Goal: Find specific page/section: Find specific page/section

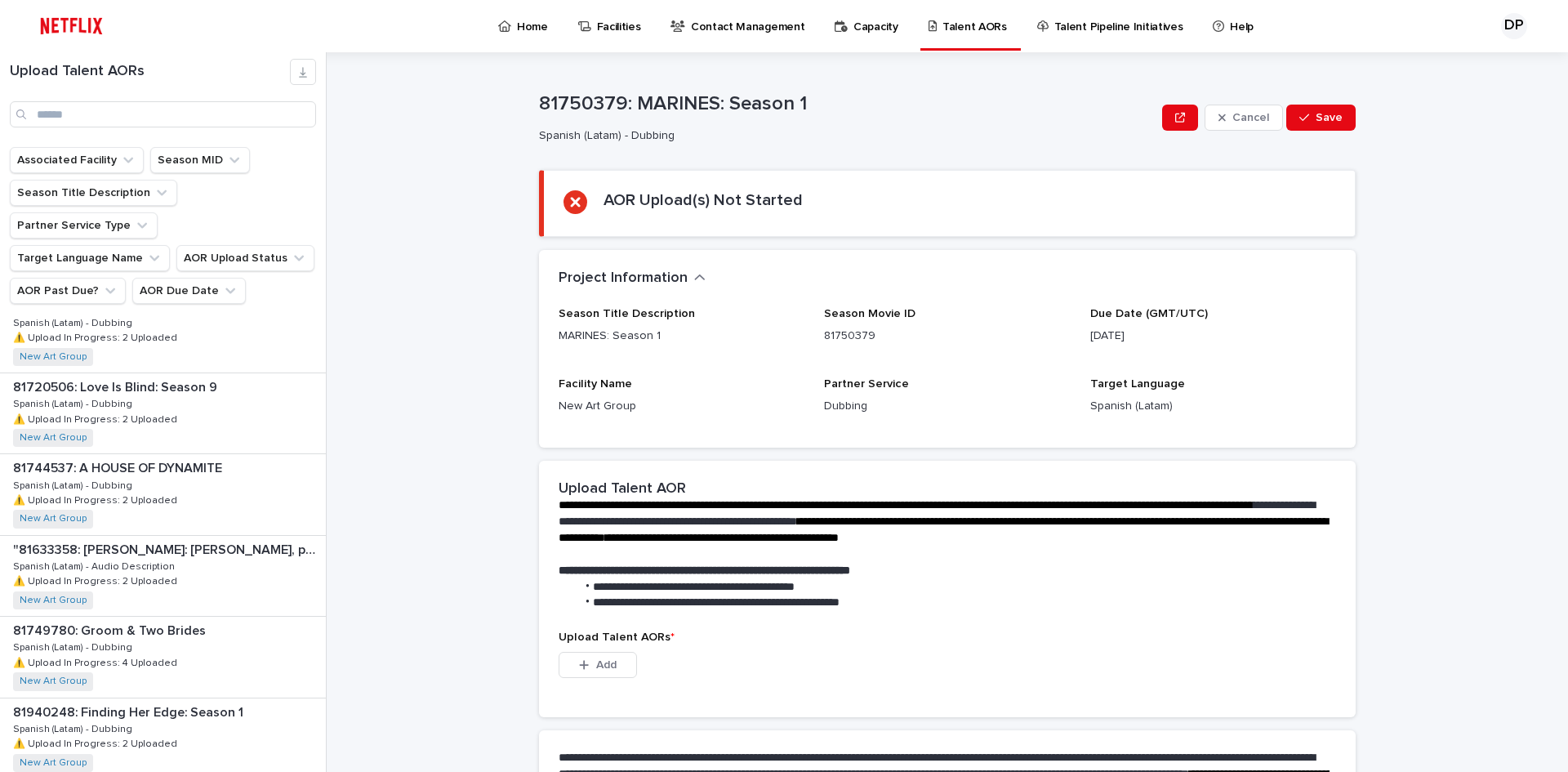
scroll to position [2002, 0]
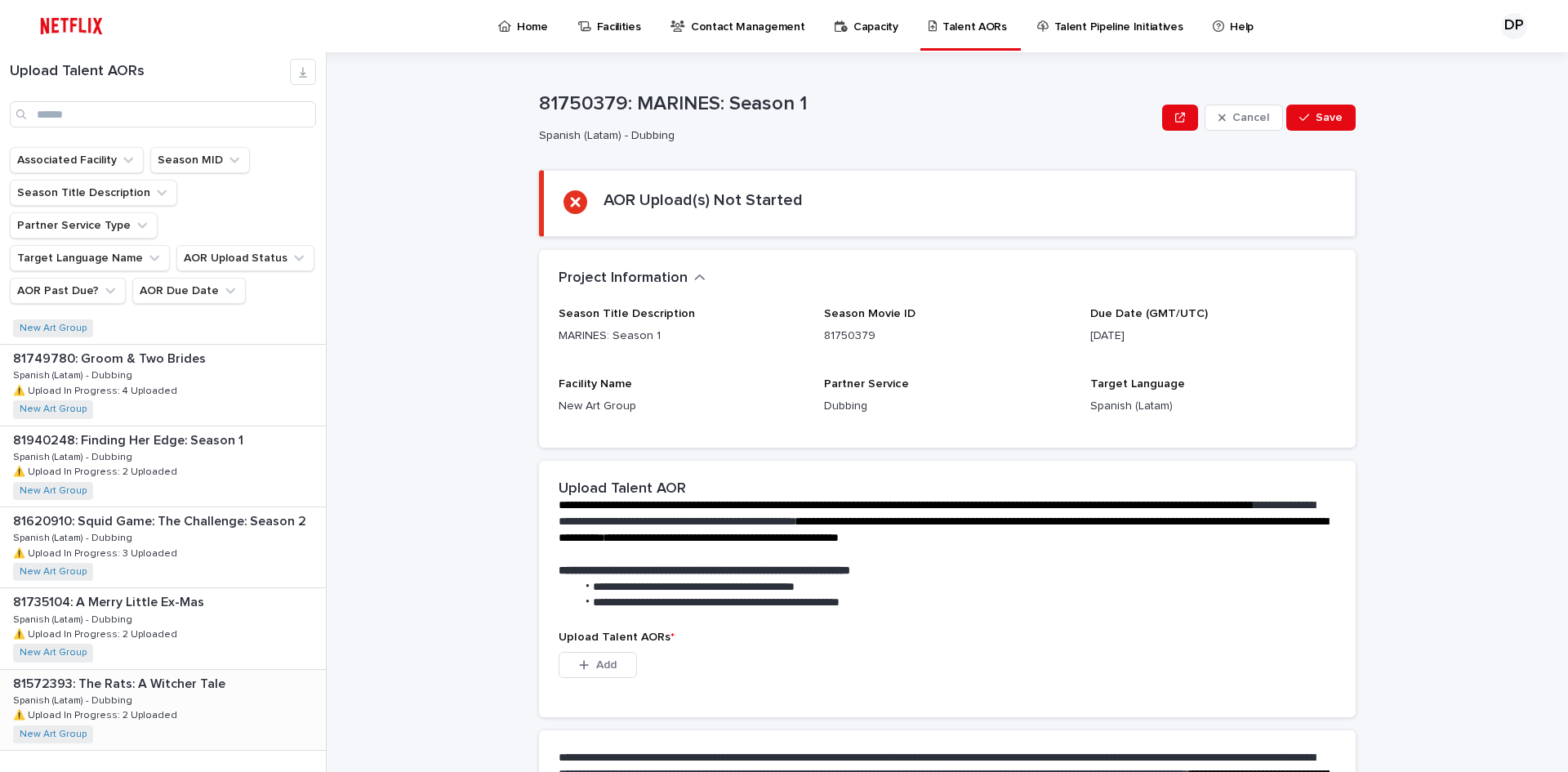
click at [245, 670] on div "81572393: The Rats: A [PERSON_NAME] Tale 81572393: The Rats: A [PERSON_NAME] Ta…" at bounding box center [163, 709] width 326 height 80
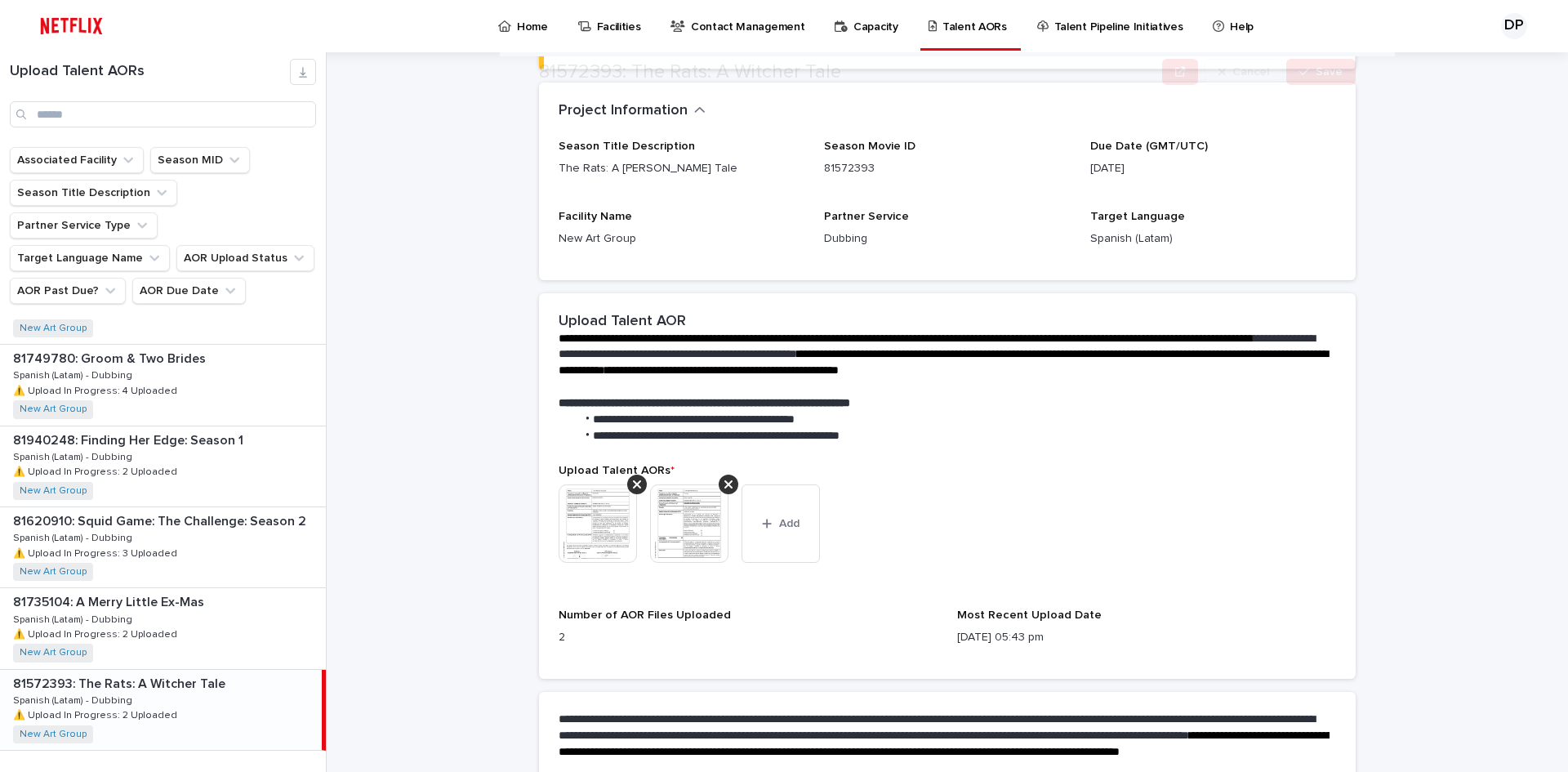
scroll to position [352, 0]
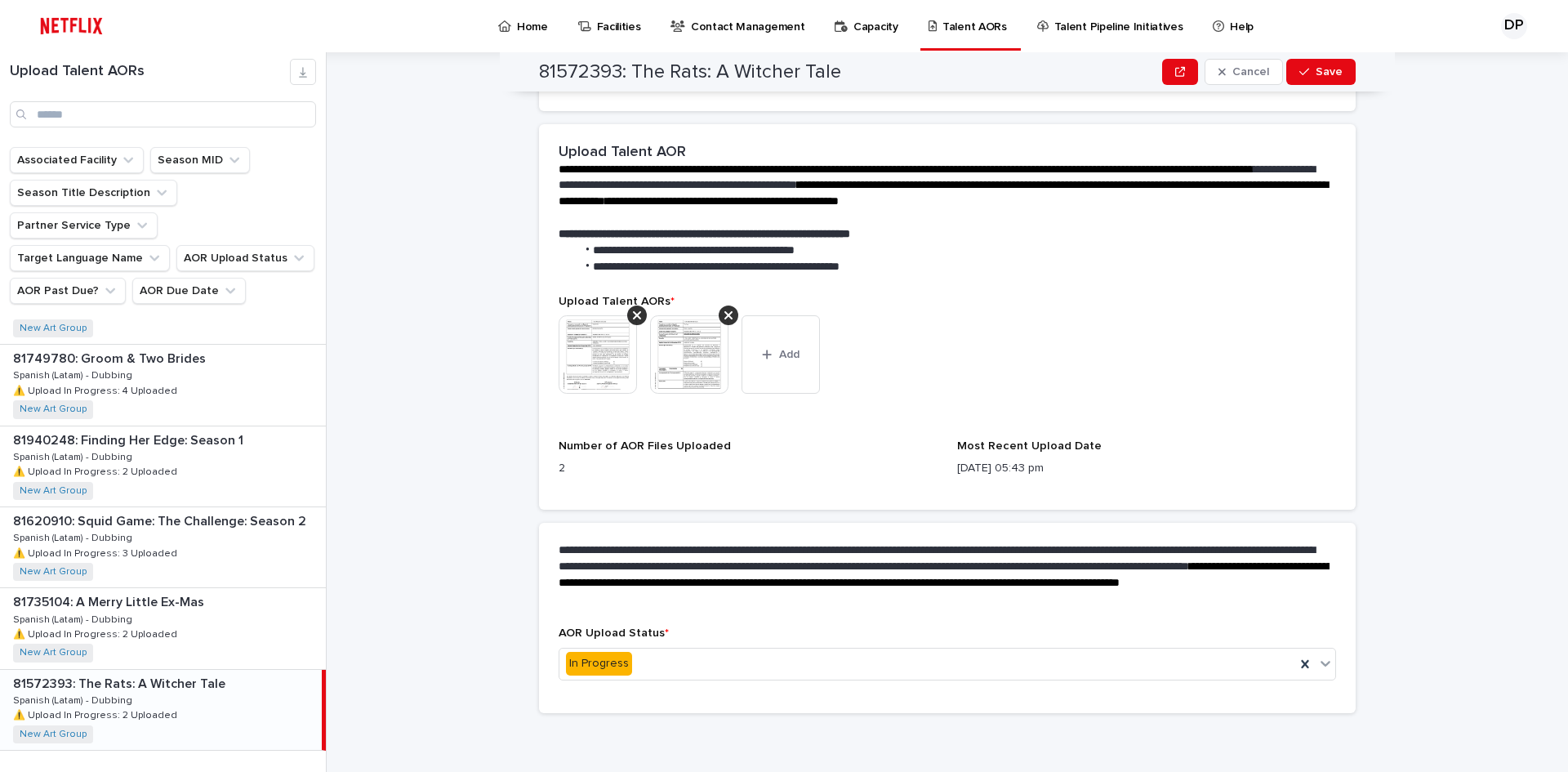
click at [615, 359] on img at bounding box center [597, 354] width 78 height 78
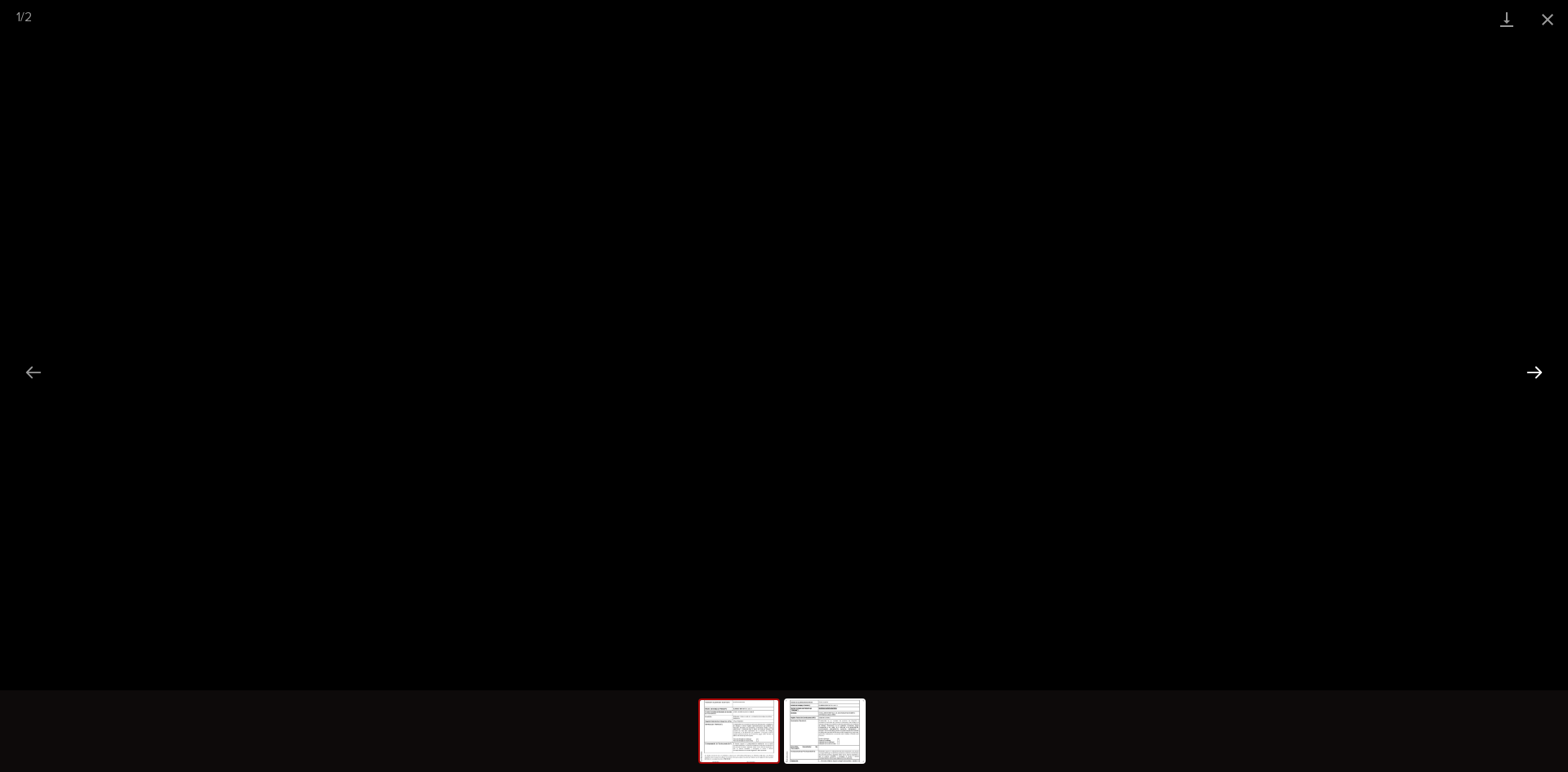
click at [1531, 374] on button "Next slide" at bounding box center [1534, 372] width 34 height 32
click at [1550, 24] on button "Close gallery" at bounding box center [1546, 19] width 40 height 39
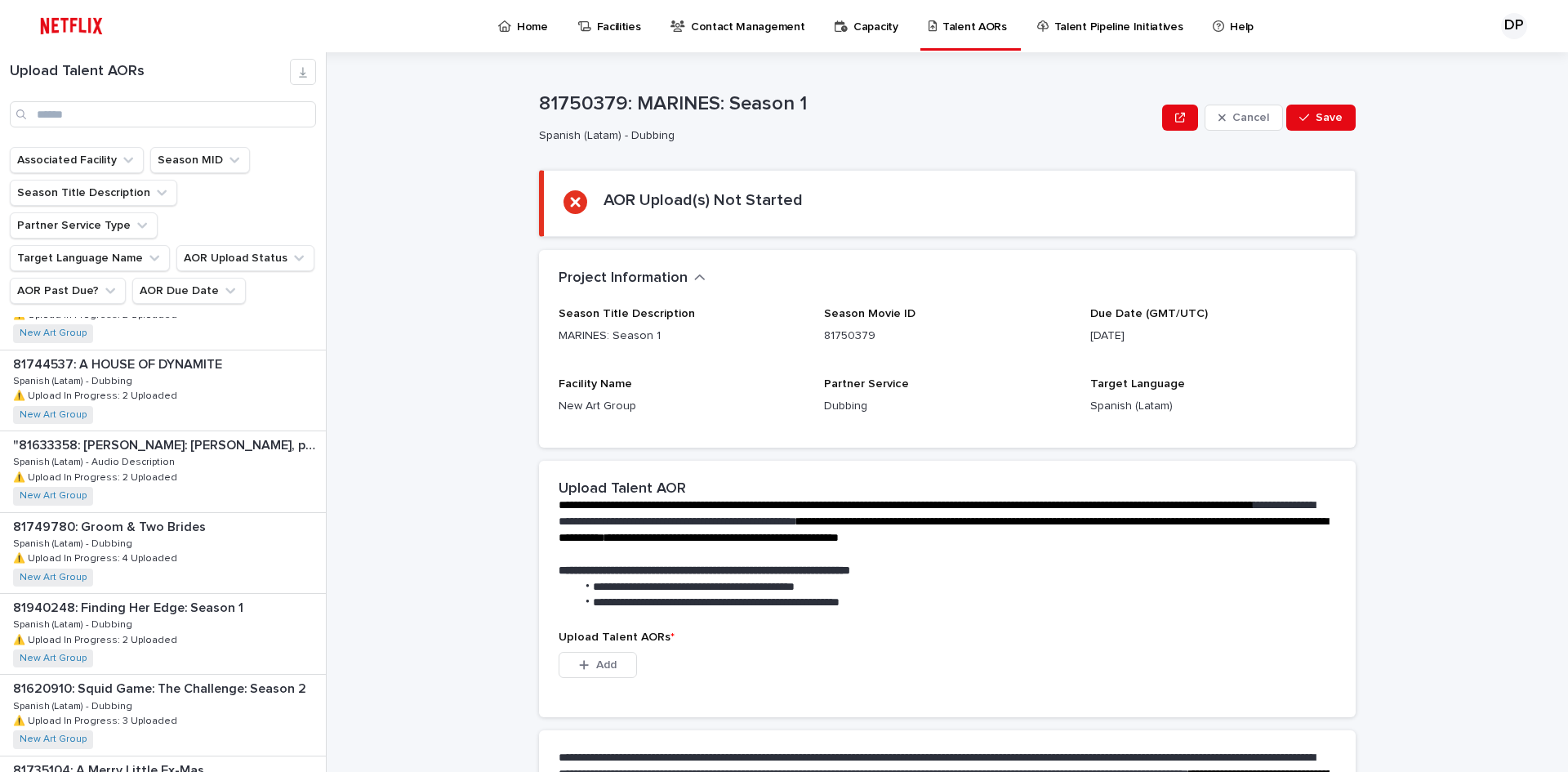
scroll to position [2002, 0]
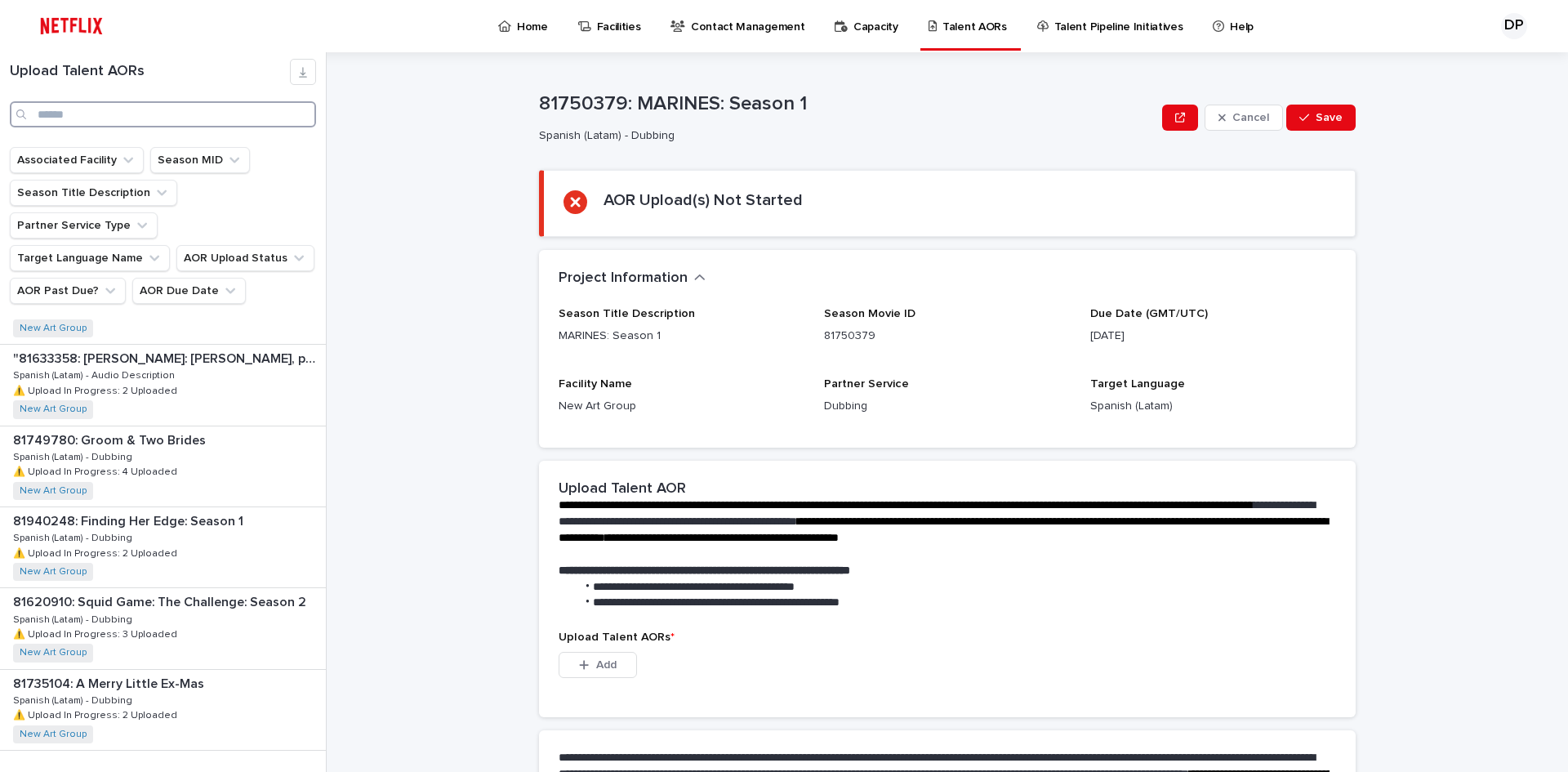
click at [140, 119] on input "Search" at bounding box center [163, 115] width 306 height 26
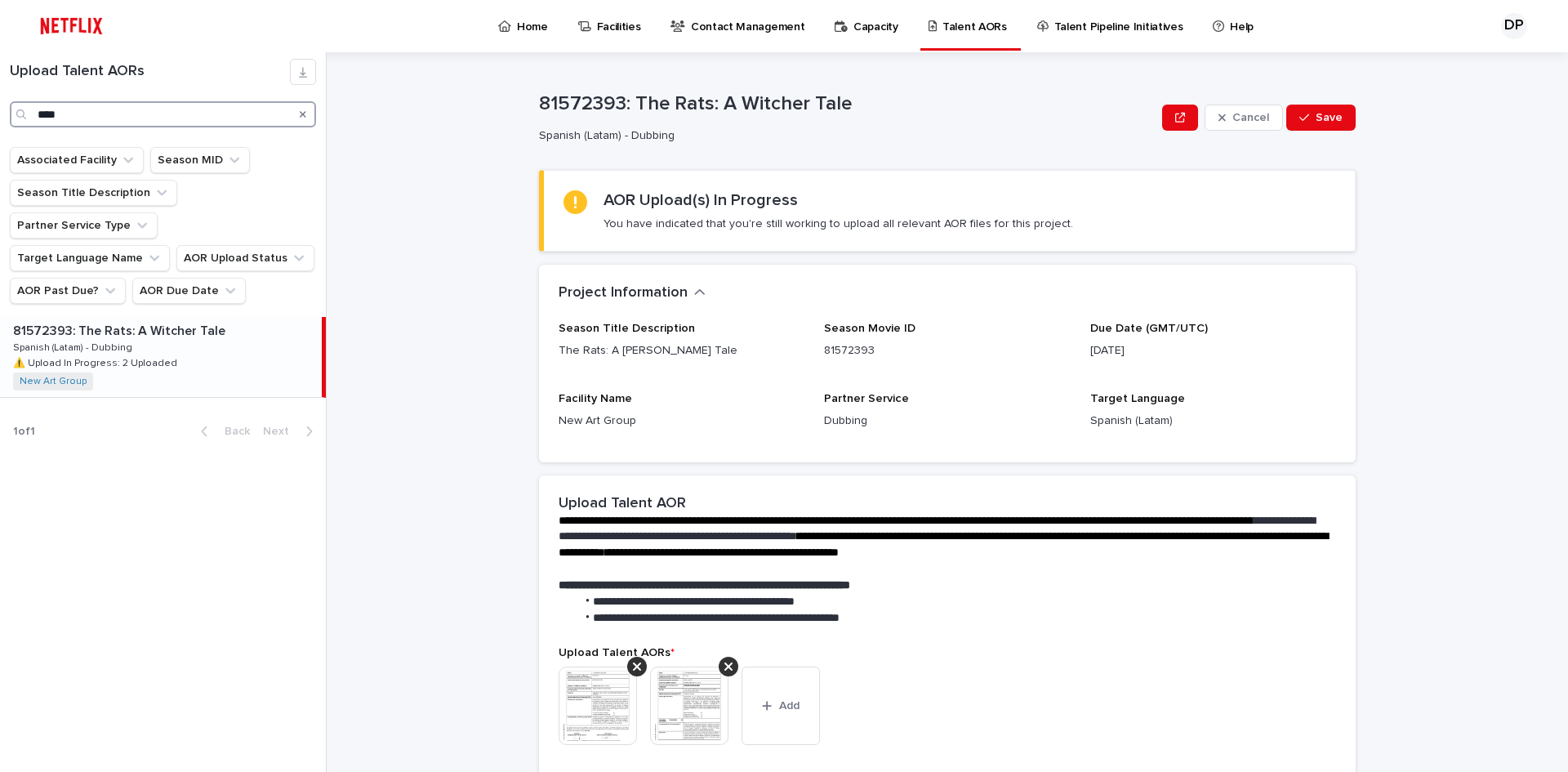
type input "****"
click at [121, 341] on div "81572393: The Rats: A [PERSON_NAME] Tale 81572393: The Rats: A [PERSON_NAME] Ta…" at bounding box center [161, 356] width 321 height 80
click at [558, 96] on p "81572393: The Rats: A Witcher Tale" at bounding box center [847, 103] width 617 height 24
copy p "81572393"
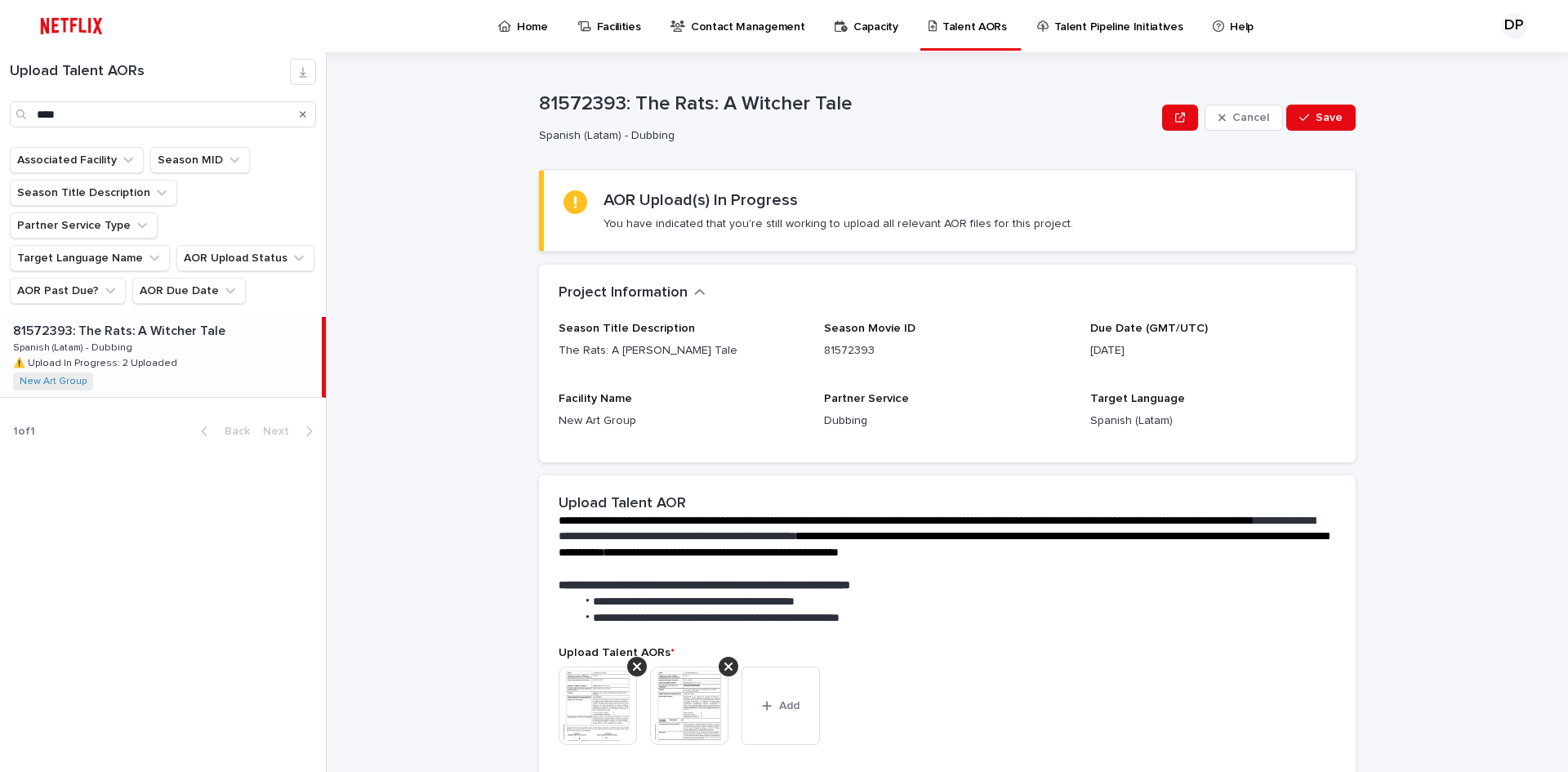
click at [947, 113] on p "81572393: The Rats: A Witcher Tale" at bounding box center [847, 103] width 617 height 24
